Goal: Task Accomplishment & Management: Use online tool/utility

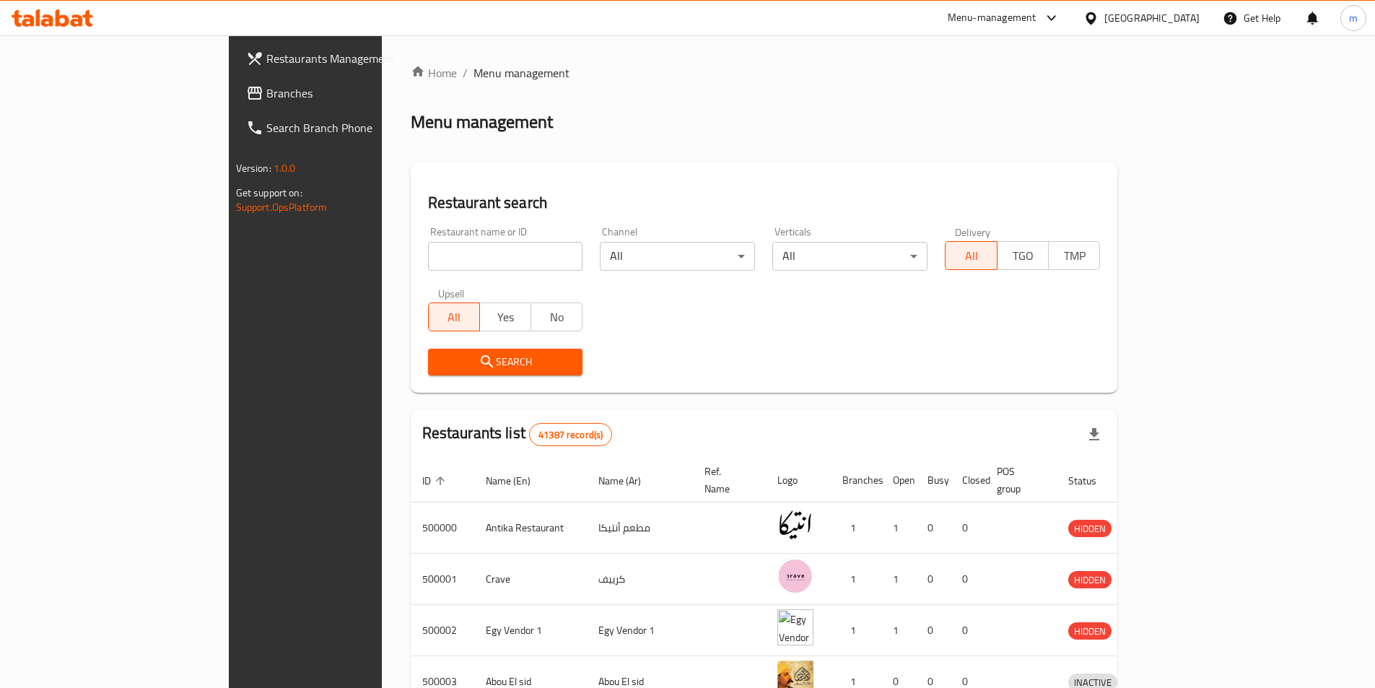
click at [1147, 36] on div "Home / Menu management Menu management Restaurant search Restaurant name or ID …" at bounding box center [764, 563] width 765 height 1057
click at [1104, 17] on div at bounding box center [1093, 18] width 21 height 16
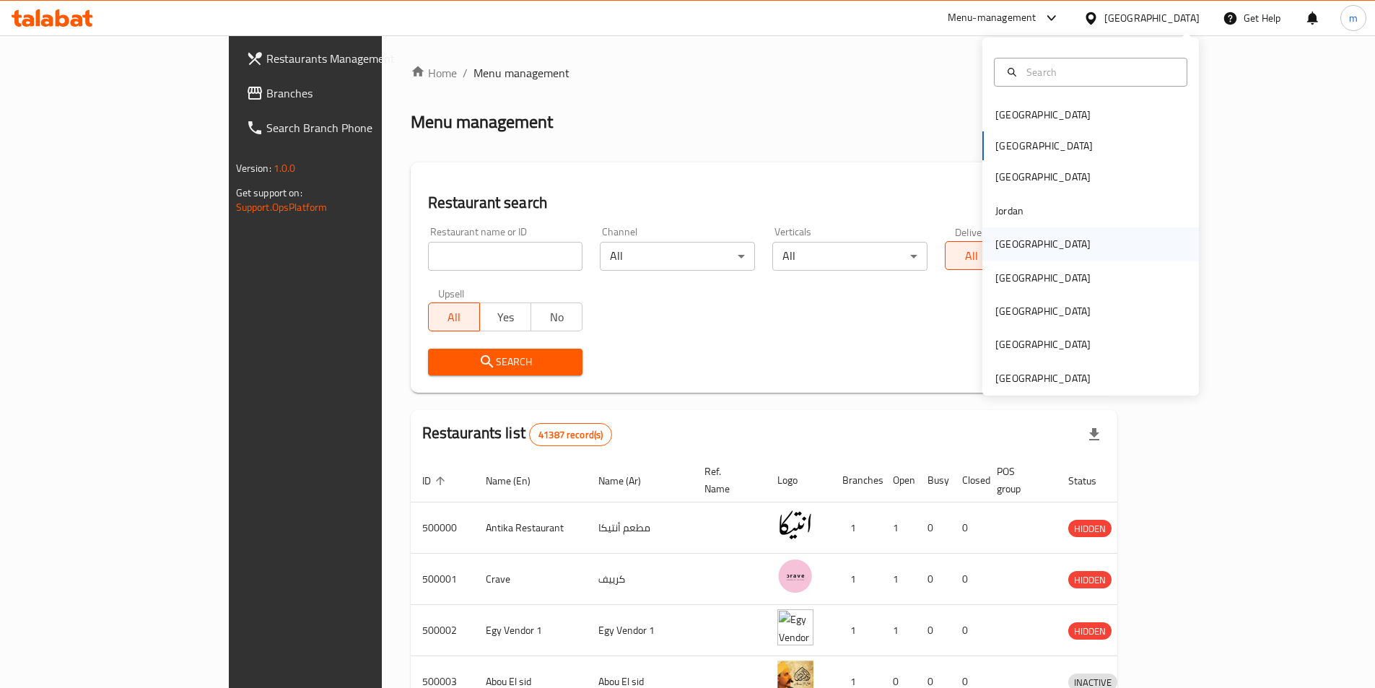
click at [1008, 246] on div "[GEOGRAPHIC_DATA]" at bounding box center [1042, 244] width 95 height 16
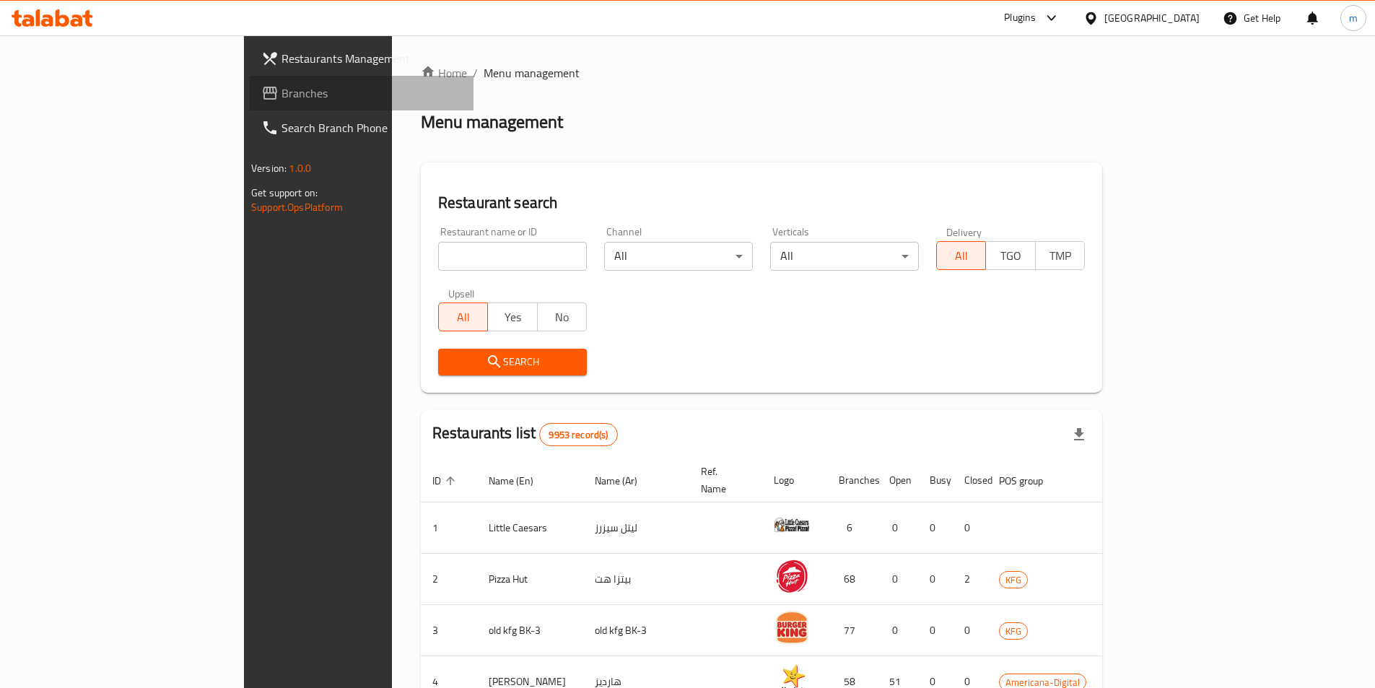
drag, startPoint x: 87, startPoint y: 92, endPoint x: 32, endPoint y: 138, distance: 71.1
click at [281, 92] on span "Branches" at bounding box center [371, 92] width 180 height 17
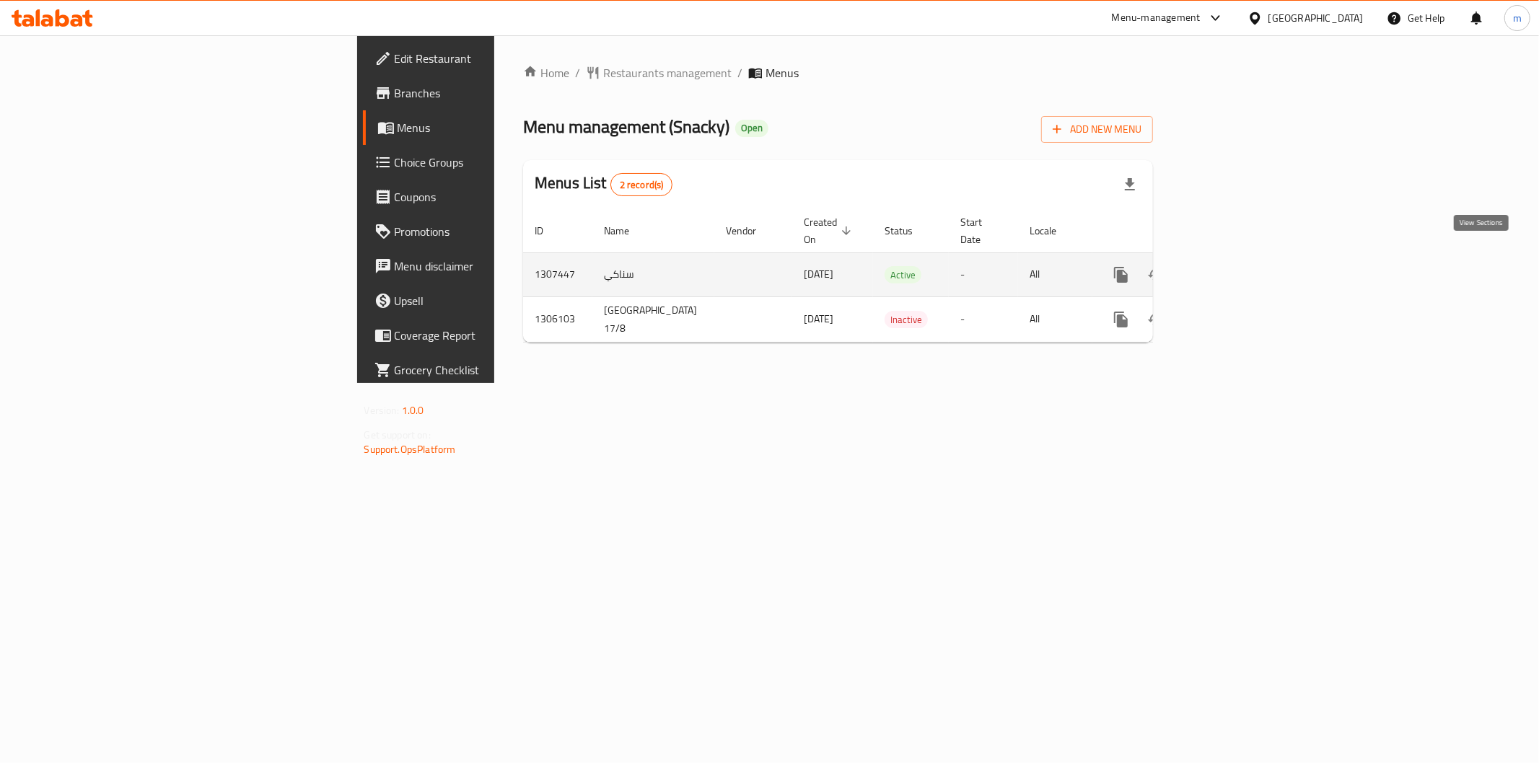
click at [1234, 266] on icon "enhanced table" at bounding box center [1225, 274] width 17 height 17
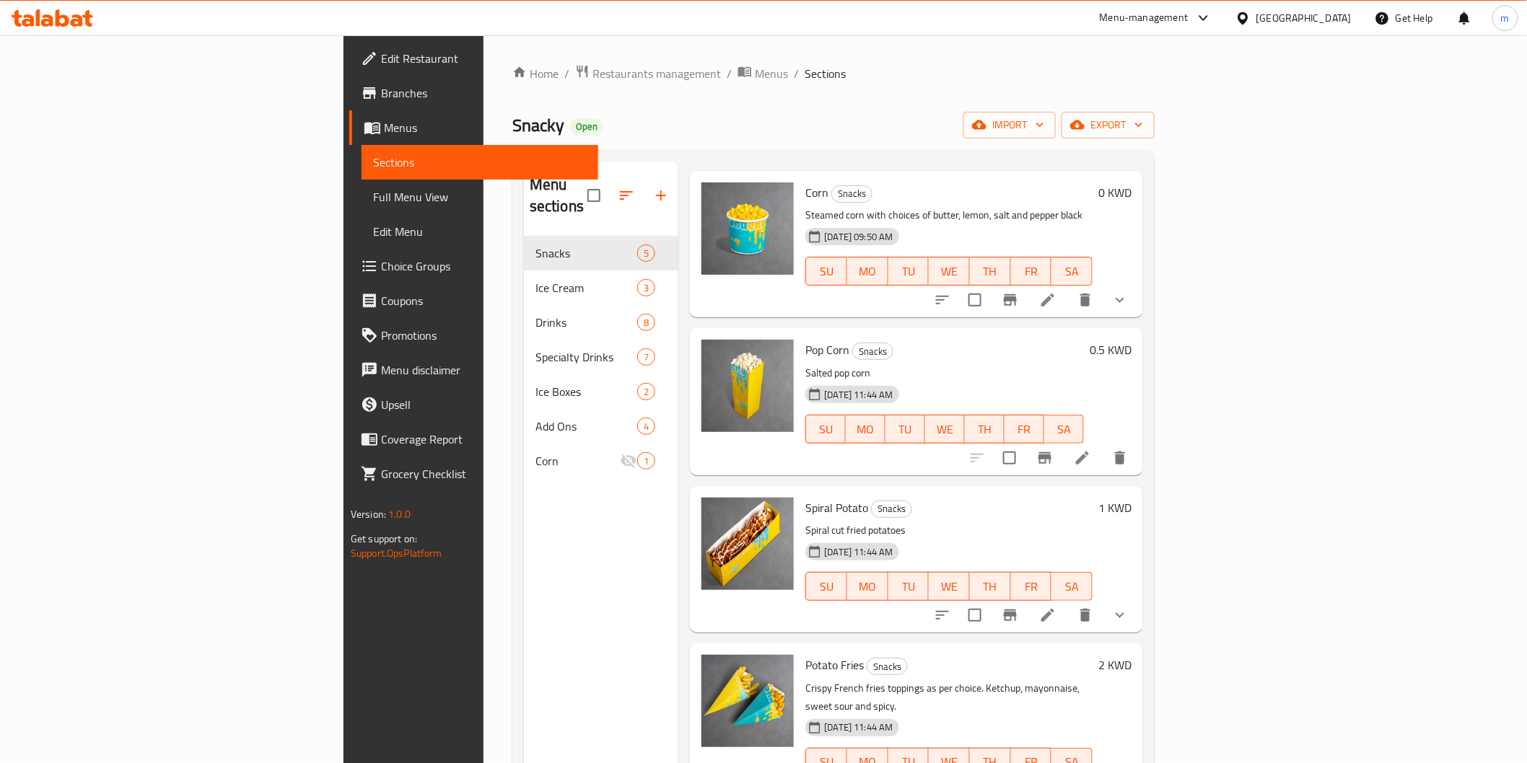
click at [1154, 108] on div "Home / Restaurants management / Menus / Sections Snacky Open import export Menu…" at bounding box center [833, 500] width 642 height 872
click at [1044, 125] on span "import" at bounding box center [1009, 125] width 69 height 18
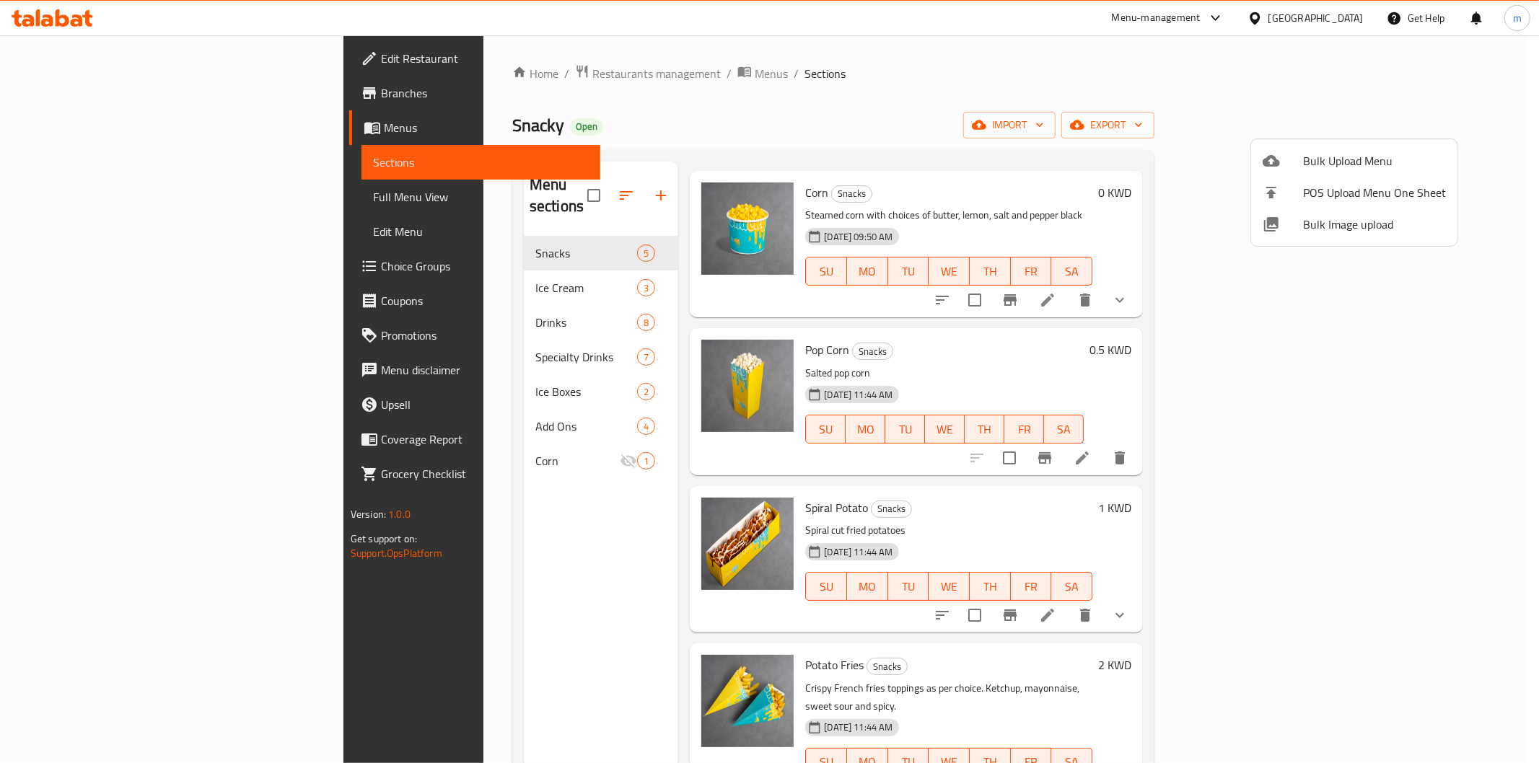
click at [1211, 117] on div at bounding box center [769, 381] width 1539 height 763
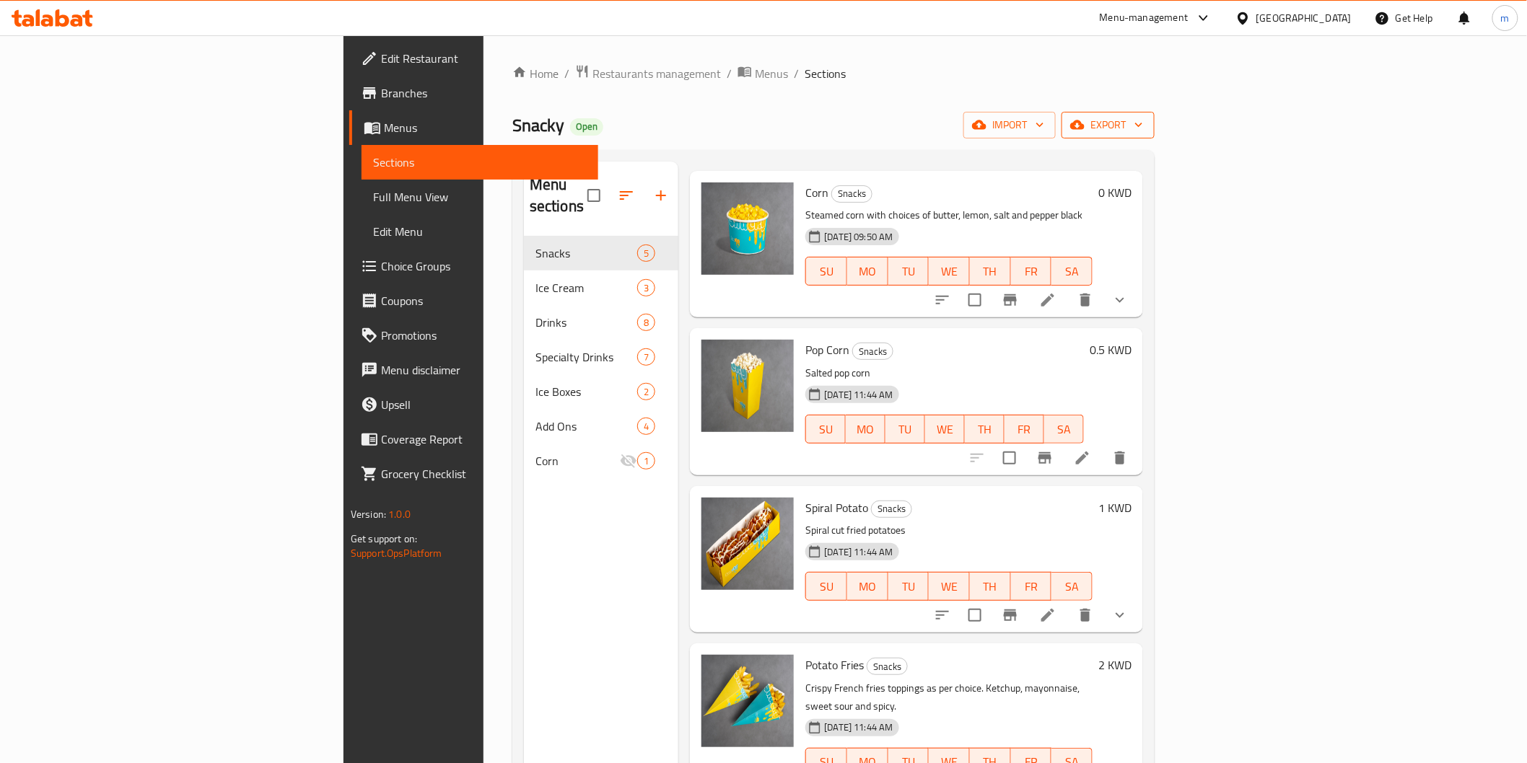
click at [1154, 112] on button "export" at bounding box center [1107, 125] width 93 height 27
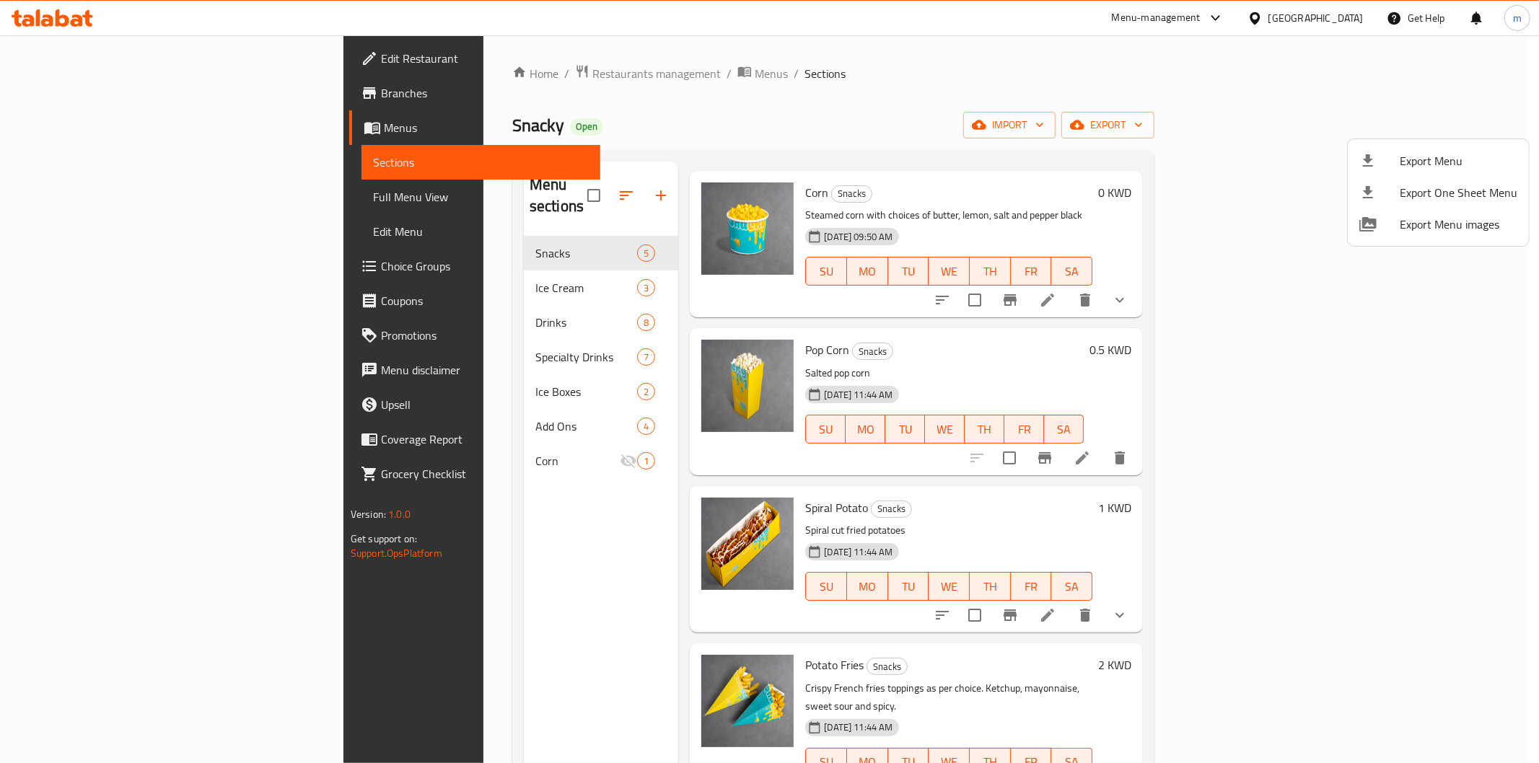
drag, startPoint x: 1206, startPoint y: 92, endPoint x: 1199, endPoint y: 95, distance: 7.8
click at [1206, 94] on div at bounding box center [769, 381] width 1539 height 763
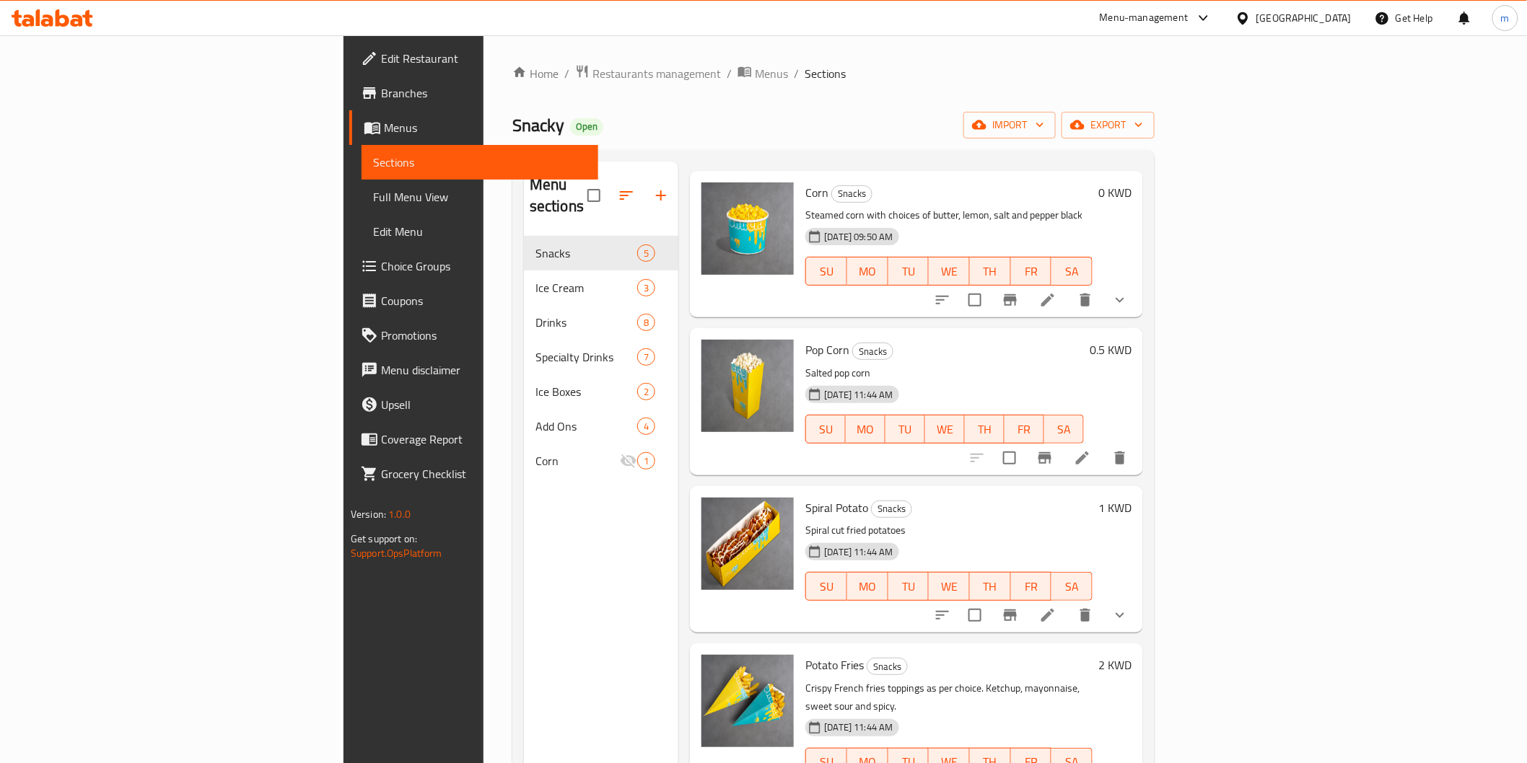
click at [373, 165] on span "Sections" at bounding box center [480, 162] width 214 height 17
click at [373, 205] on span "Full Menu View" at bounding box center [480, 196] width 214 height 17
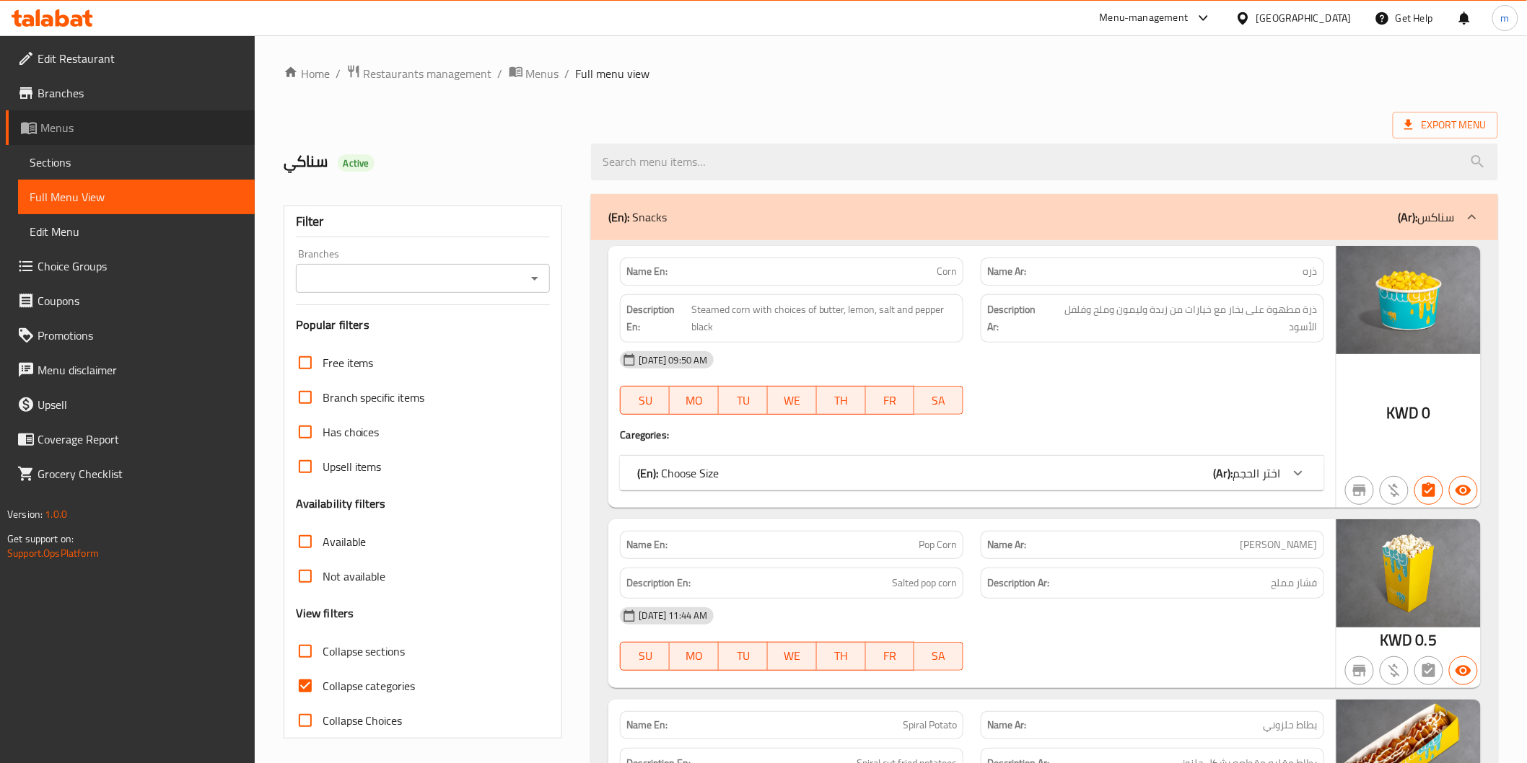
click at [62, 125] on span "Menus" at bounding box center [141, 127] width 203 height 17
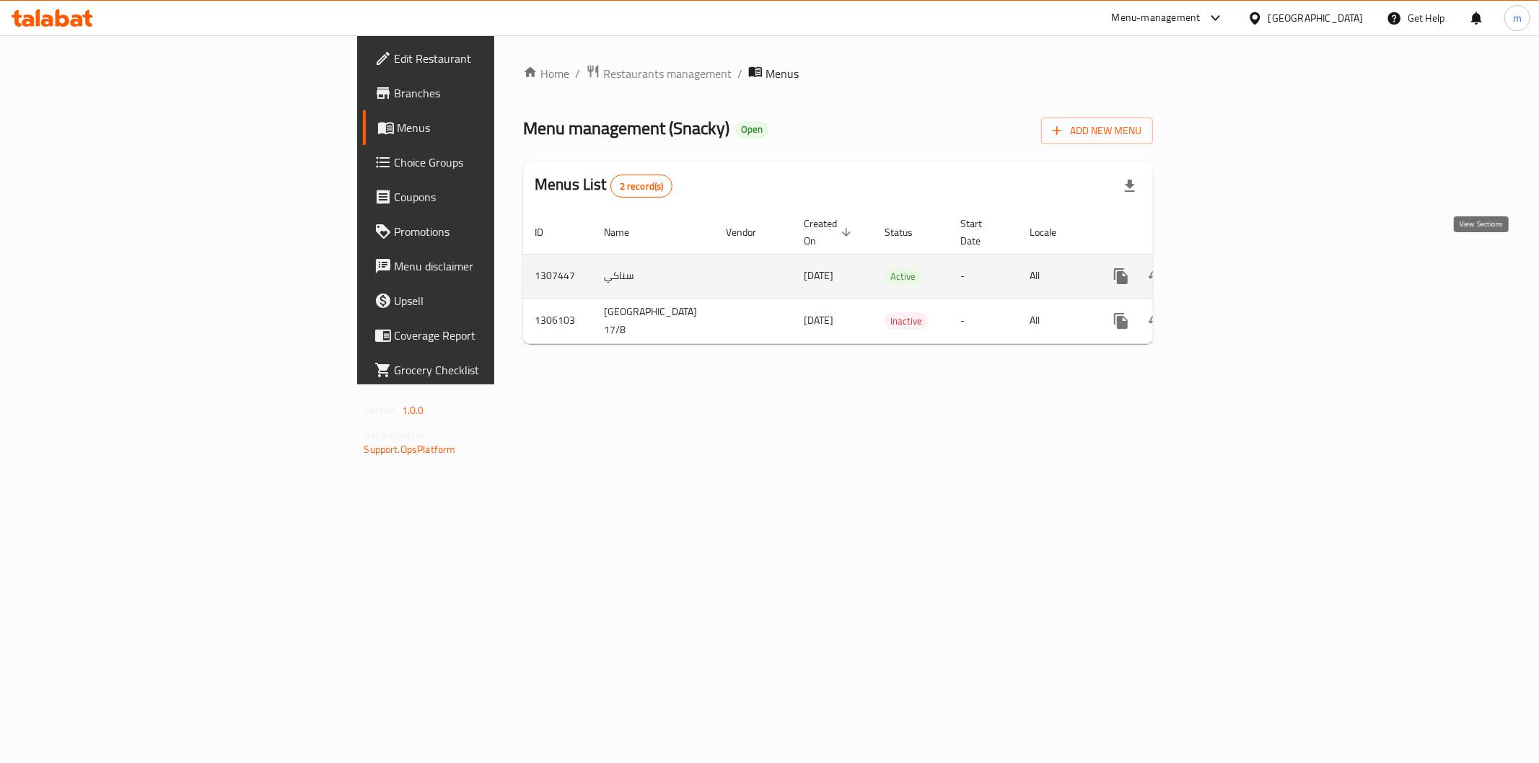
click at [1234, 268] on icon "enhanced table" at bounding box center [1225, 276] width 17 height 17
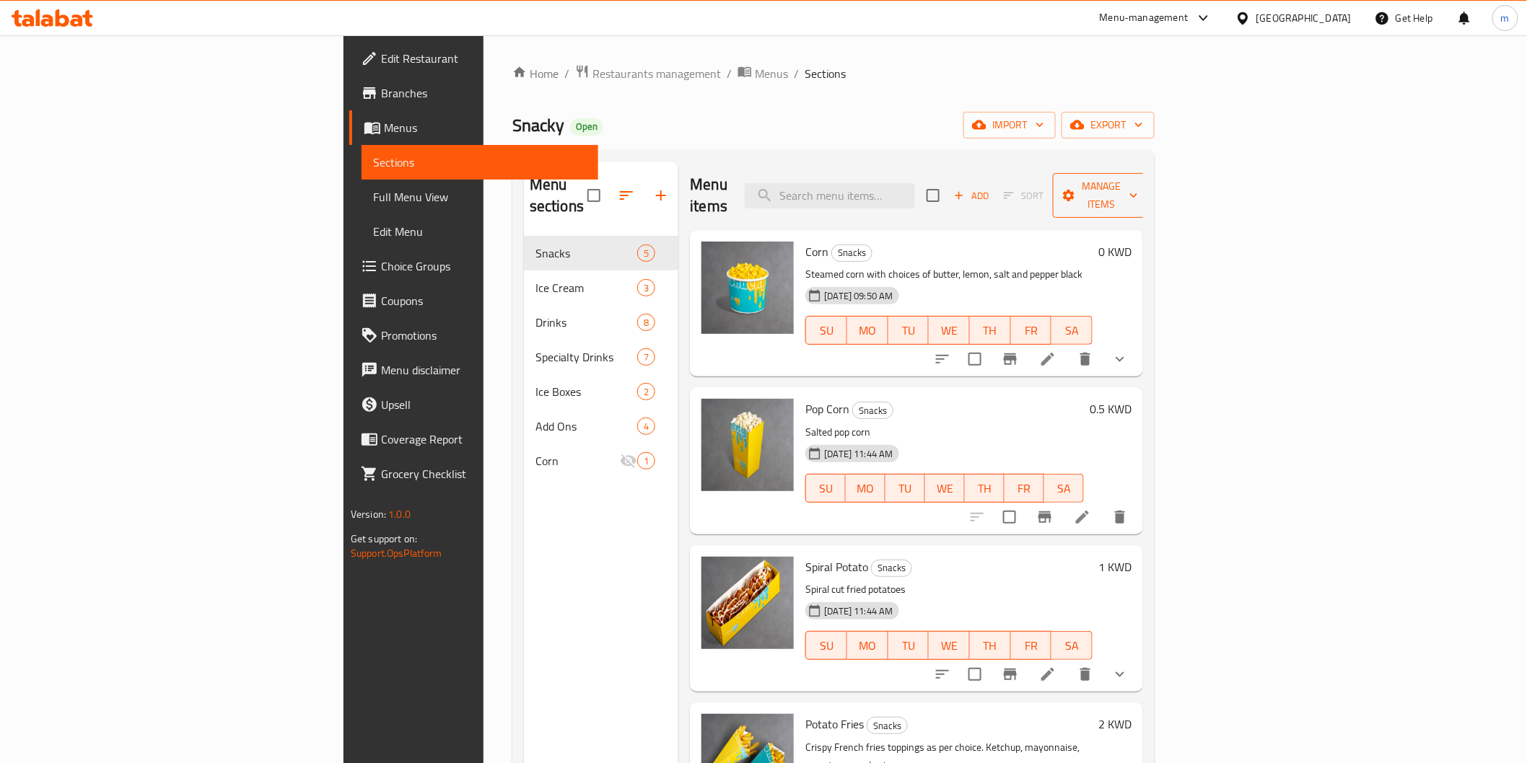
click at [1149, 181] on button "Manage items" at bounding box center [1101, 195] width 97 height 45
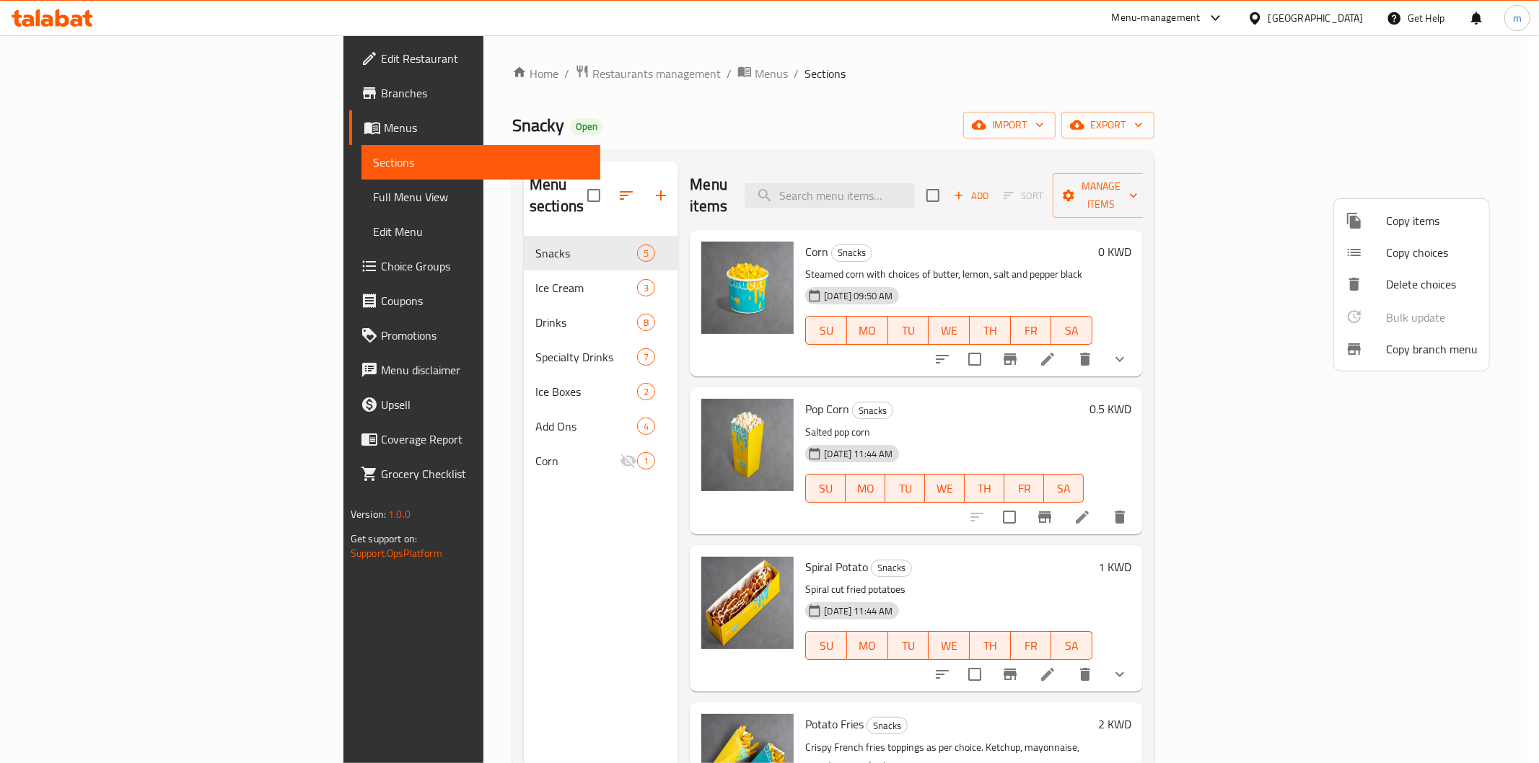
click at [1376, 348] on div at bounding box center [1366, 349] width 40 height 17
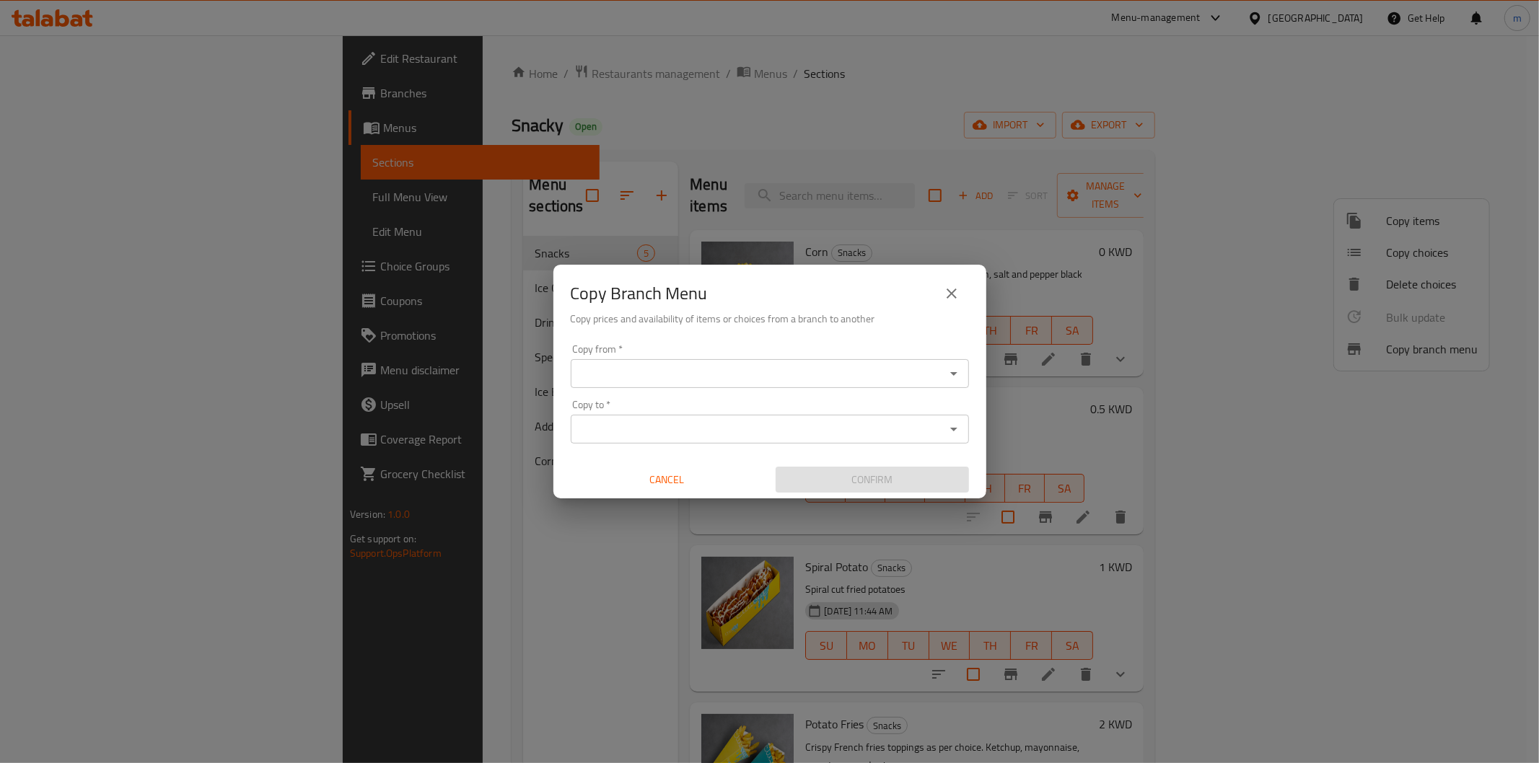
drag, startPoint x: 605, startPoint y: 346, endPoint x: 613, endPoint y: 361, distance: 17.5
click at [613, 361] on div "Copy from   * Copy from *" at bounding box center [770, 366] width 398 height 44
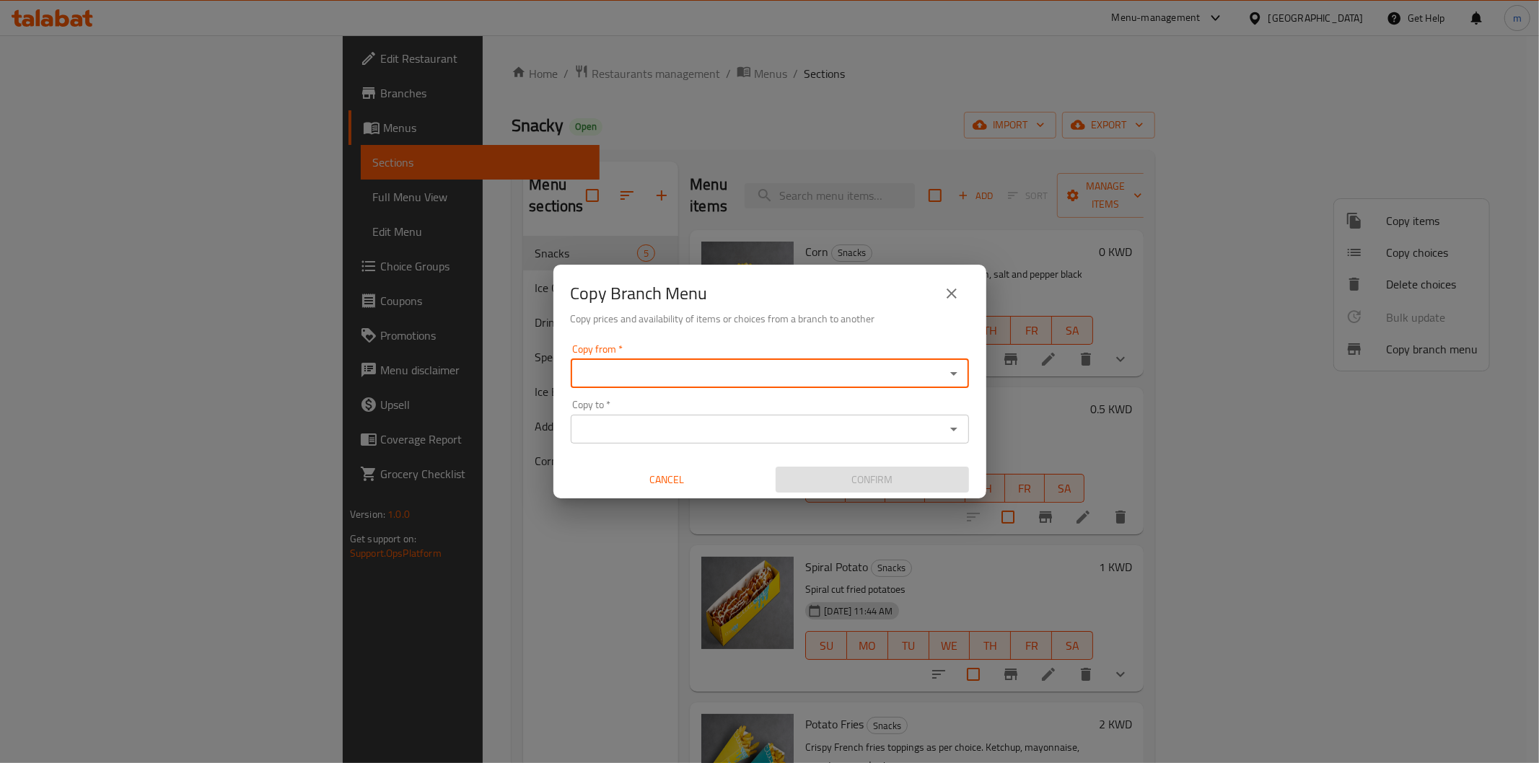
click at [614, 362] on div "Copy from *" at bounding box center [770, 373] width 398 height 29
click at [954, 428] on icon "Open" at bounding box center [953, 430] width 7 height 4
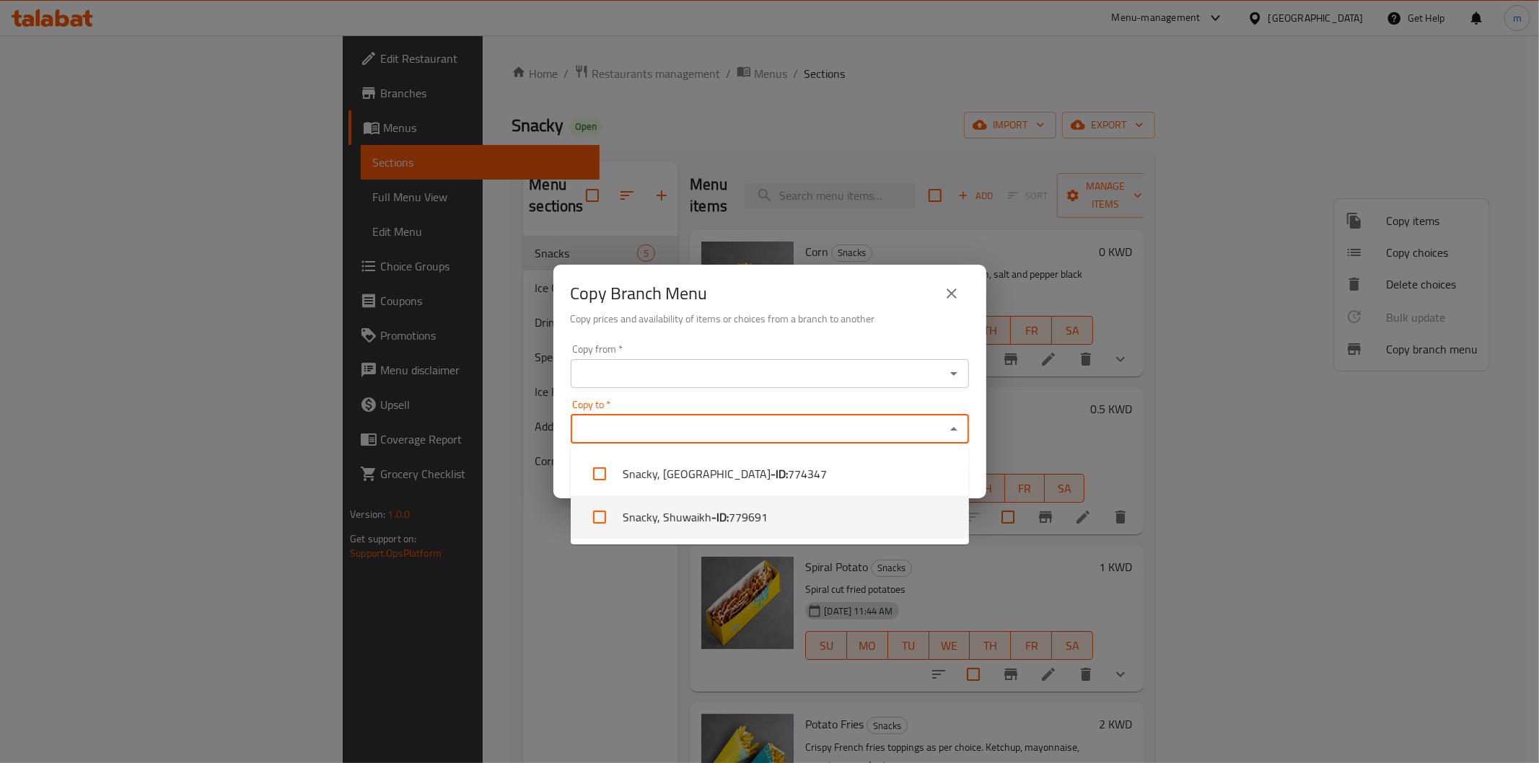
click at [801, 517] on li "Snacky, Shuwaikh - ID: 779691" at bounding box center [770, 517] width 398 height 43
checkbox input "true"
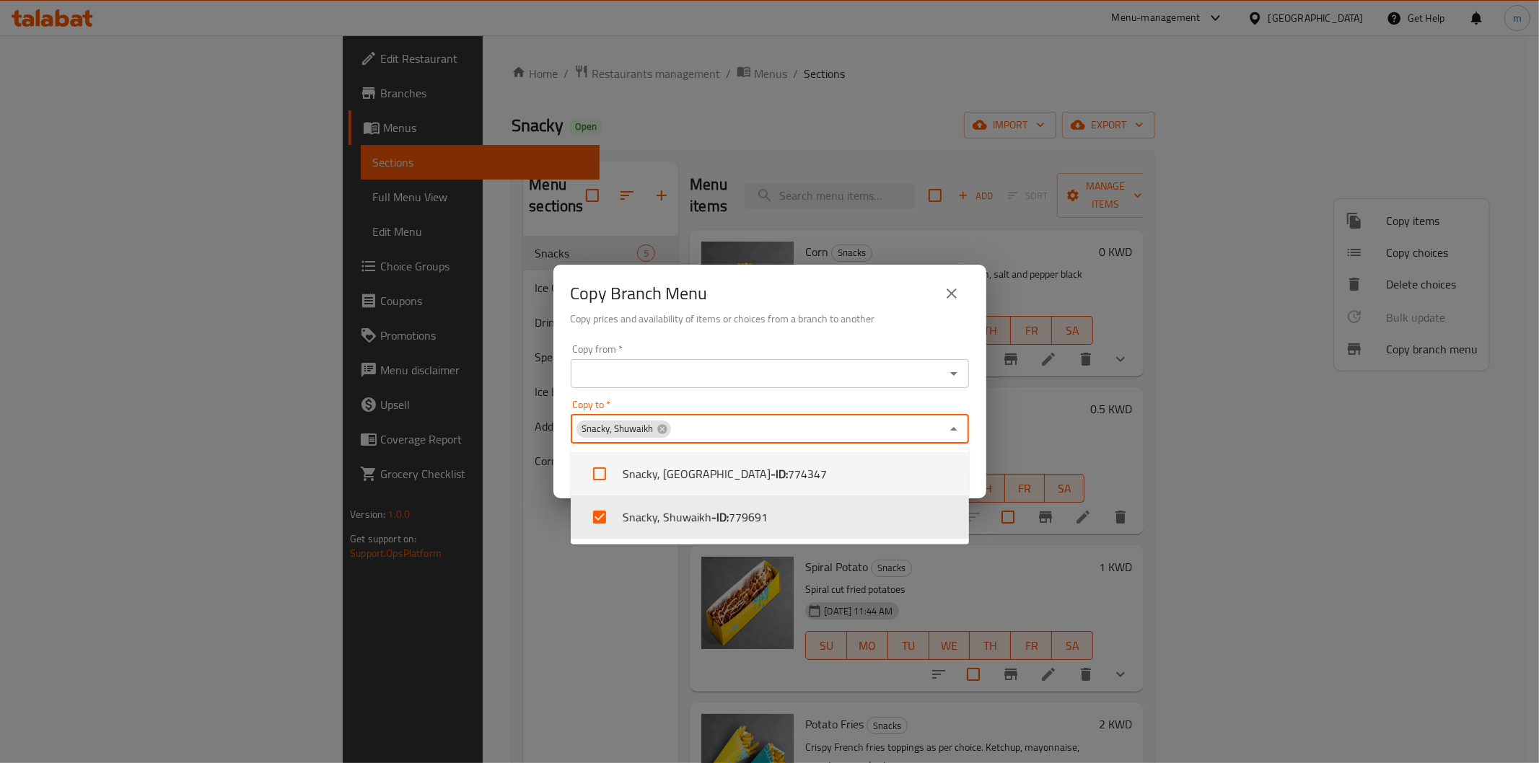
click at [662, 381] on input "Copy from   *" at bounding box center [758, 374] width 366 height 20
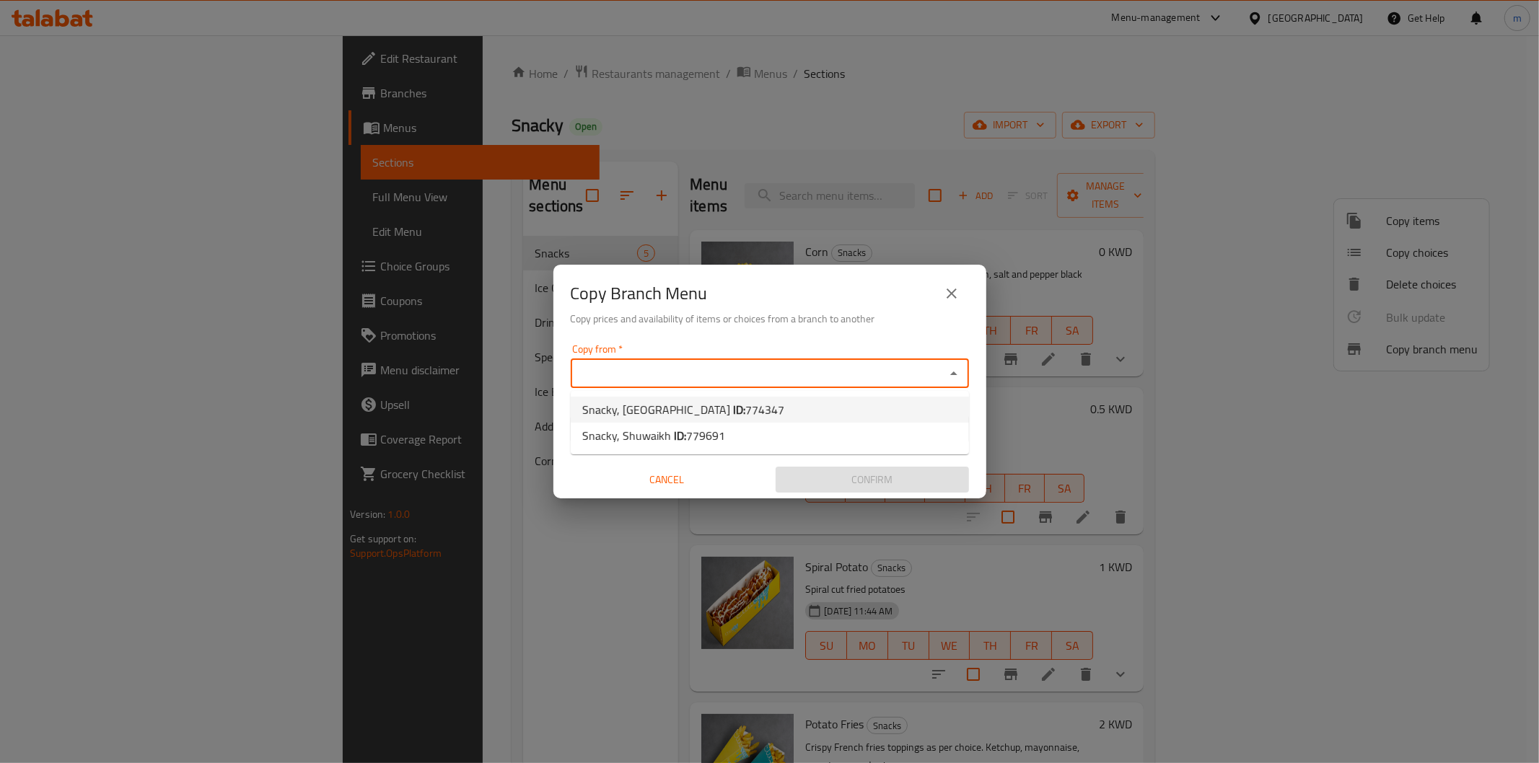
click at [646, 405] on span "Snacky, Dhajeej ID: 774347" at bounding box center [683, 409] width 202 height 17
type input "Snacky, Dhajeej"
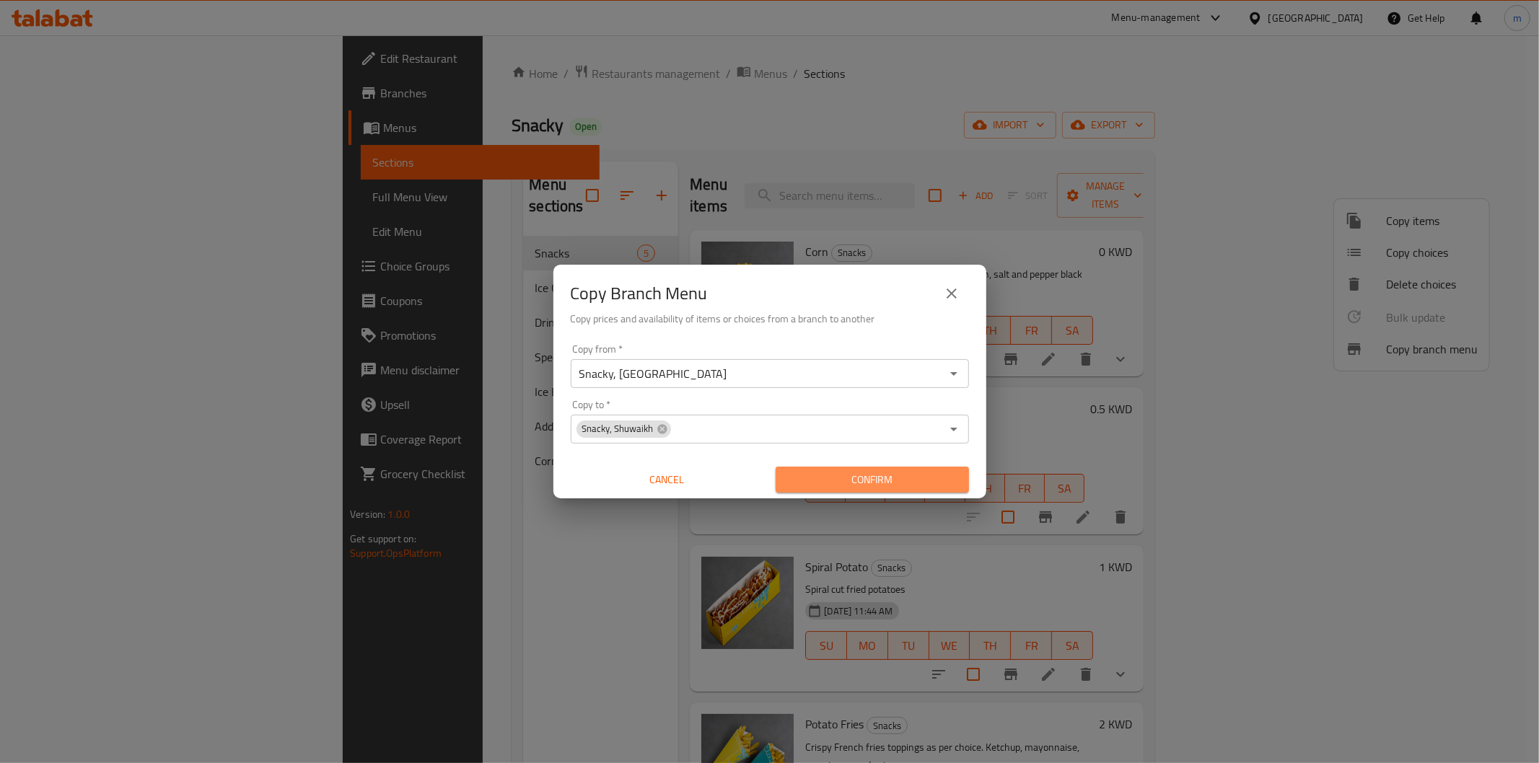
click at [828, 475] on span "Confirm" at bounding box center [872, 480] width 170 height 18
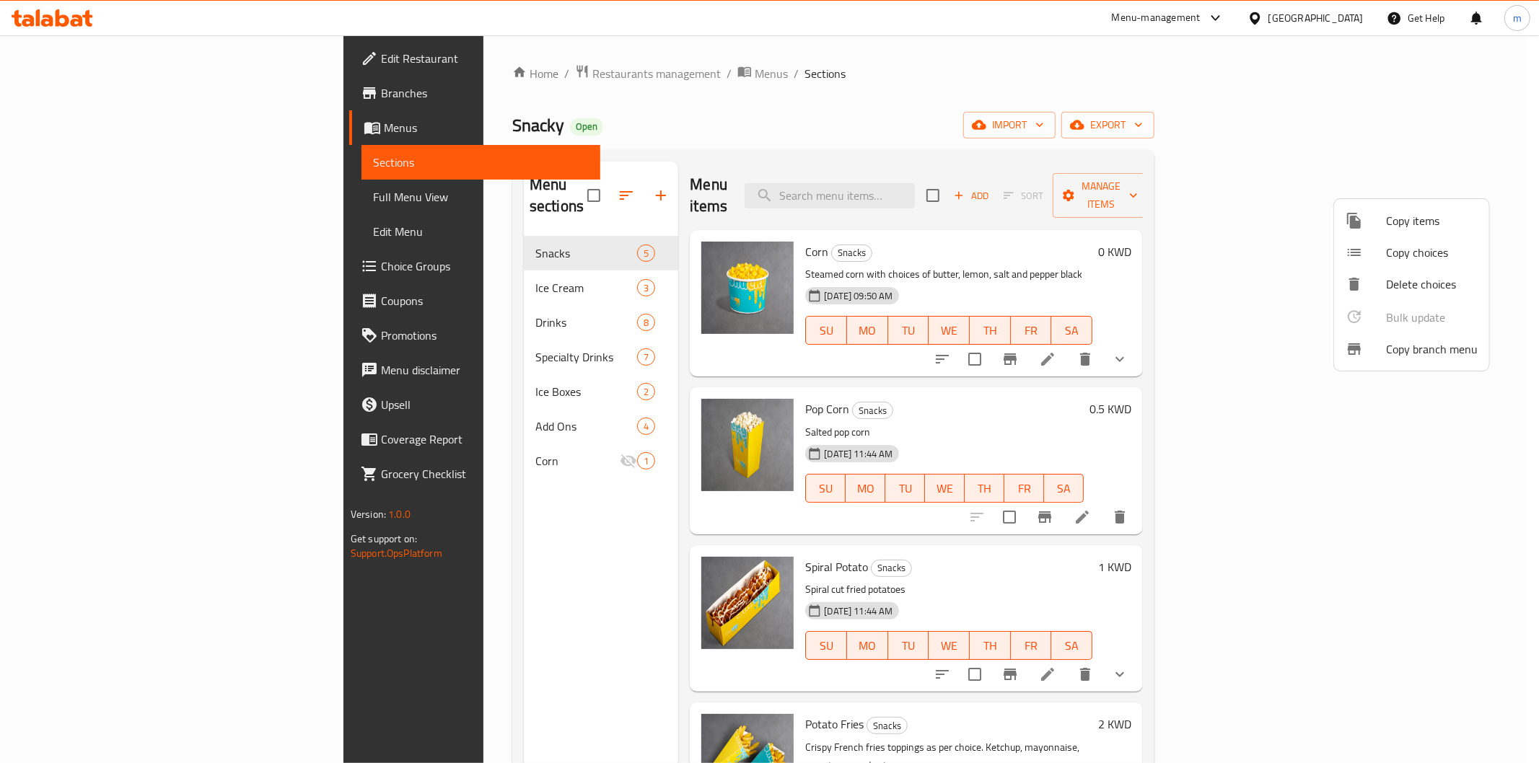
click at [1052, 89] on div at bounding box center [769, 381] width 1539 height 763
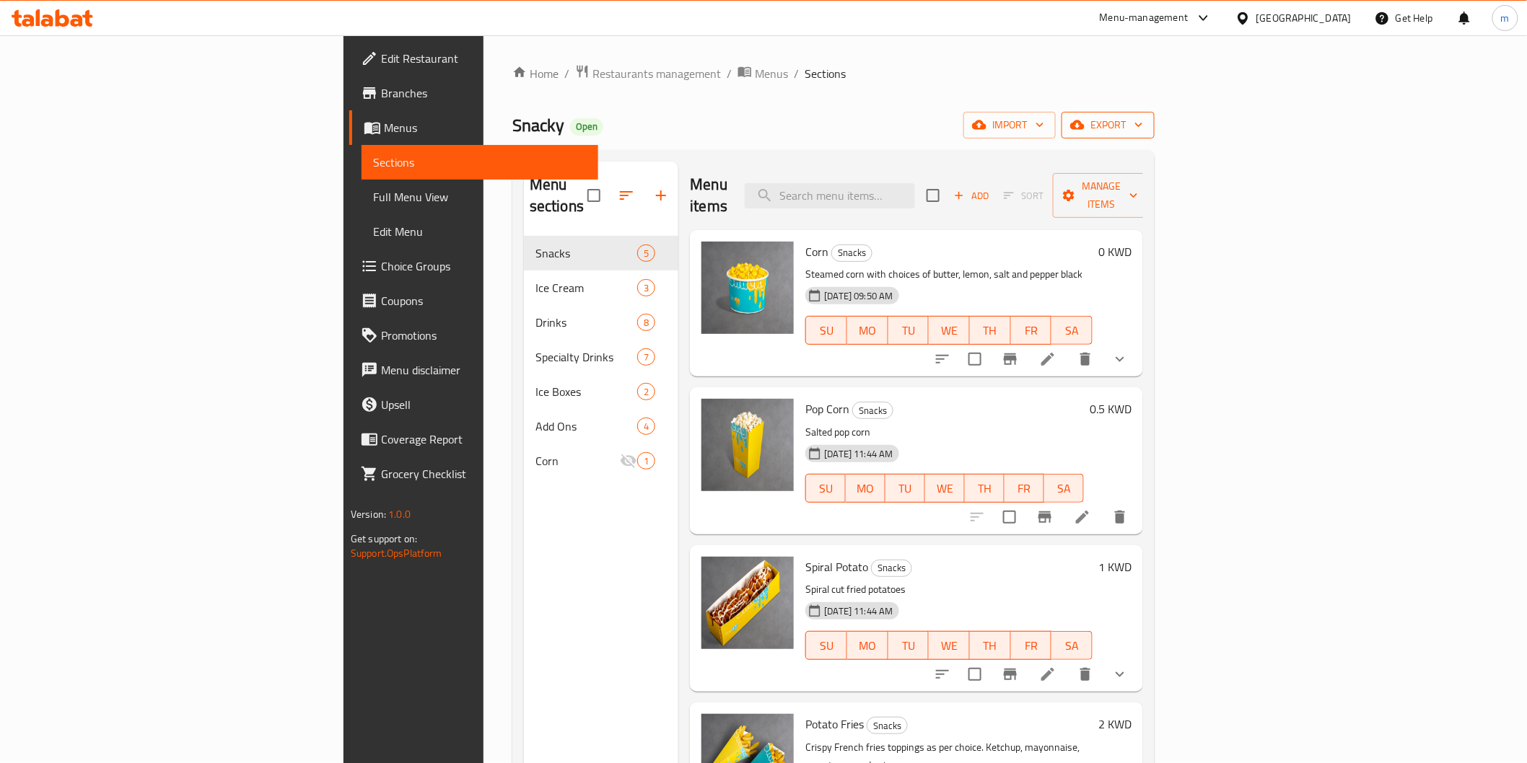
click at [1154, 113] on button "export" at bounding box center [1107, 125] width 93 height 27
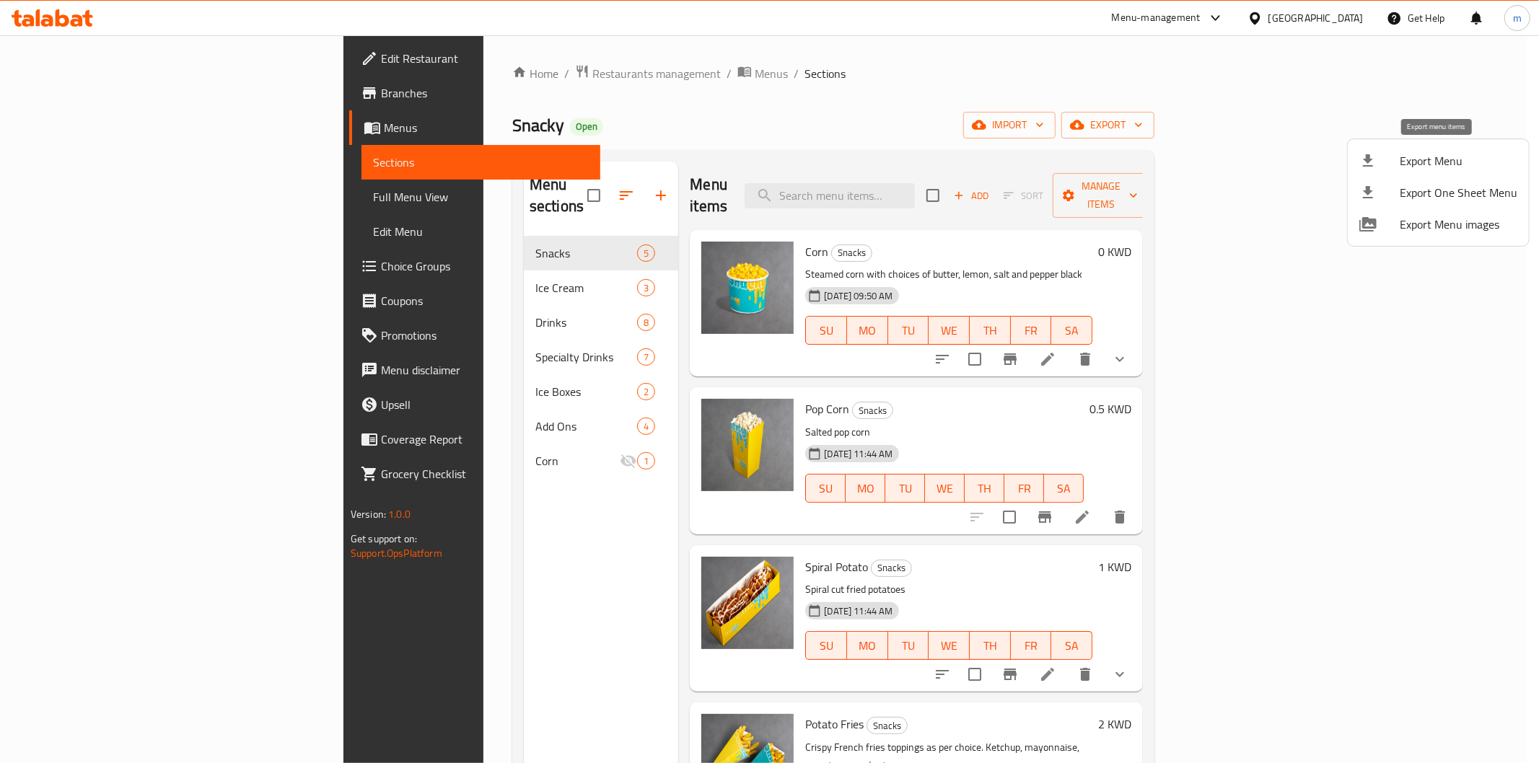
click at [1366, 154] on icon at bounding box center [1367, 160] width 17 height 17
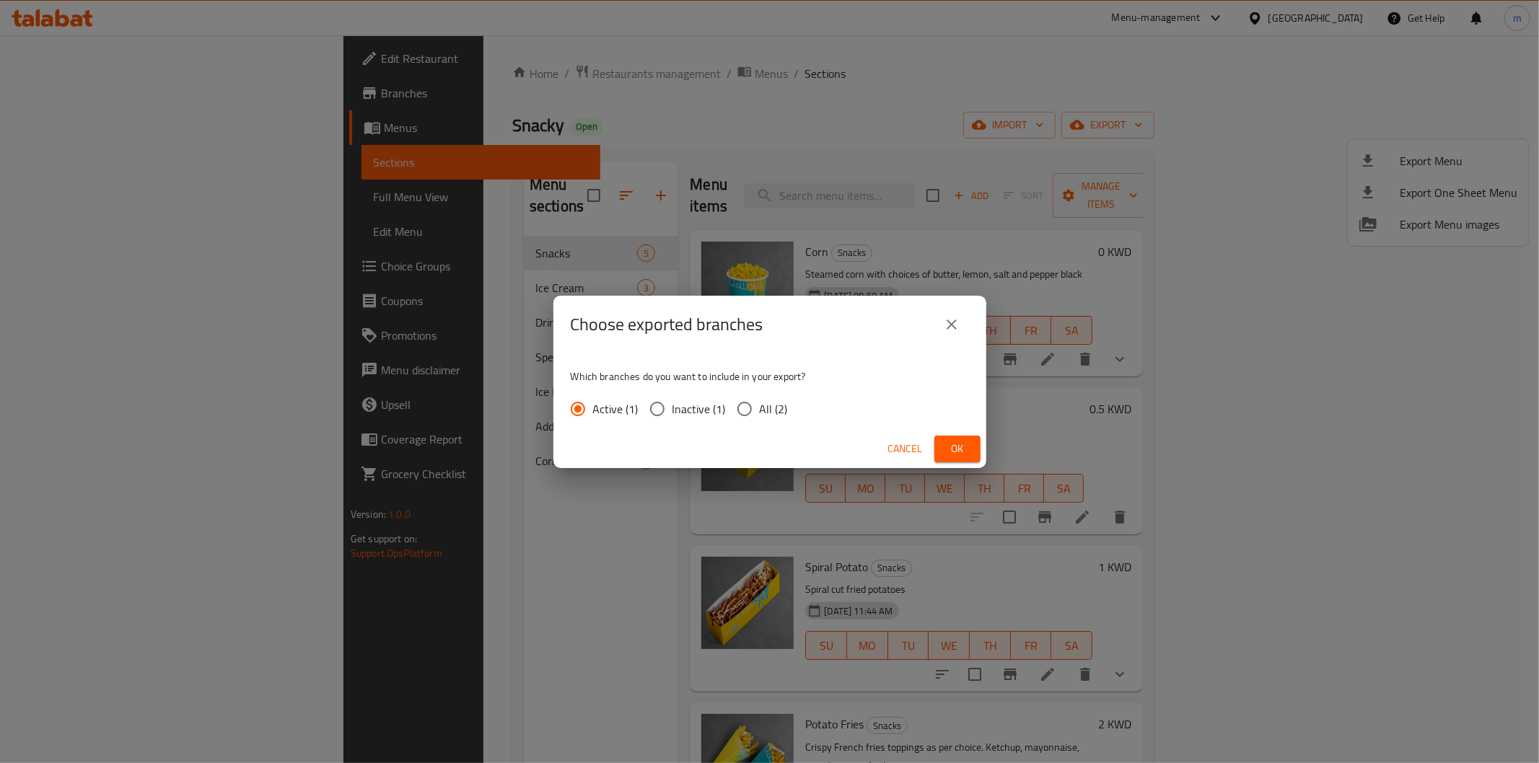
click at [780, 412] on span "All (2)" at bounding box center [774, 408] width 28 height 17
click at [760, 412] on input "All (2)" at bounding box center [744, 409] width 30 height 30
radio input "true"
click at [960, 448] on span "Ok" at bounding box center [957, 449] width 23 height 18
